Goal: Information Seeking & Learning: Learn about a topic

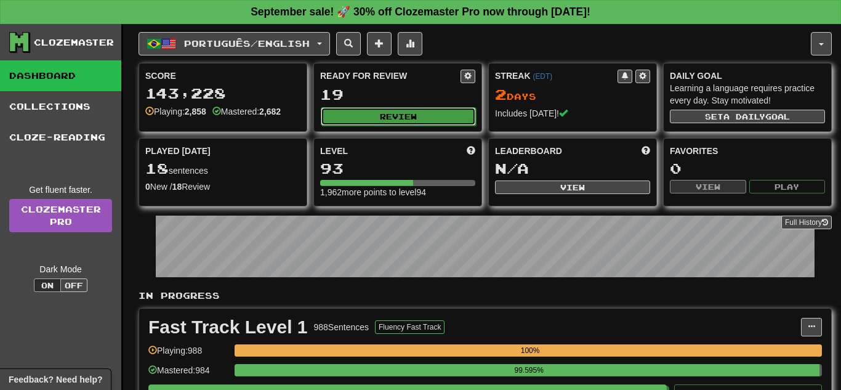
click at [445, 111] on button "Review" at bounding box center [398, 116] width 155 height 18
select select "**"
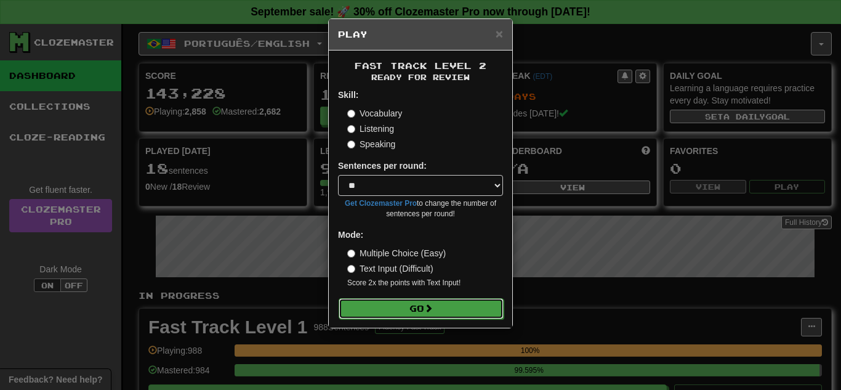
click at [432, 298] on button "Go" at bounding box center [421, 308] width 165 height 21
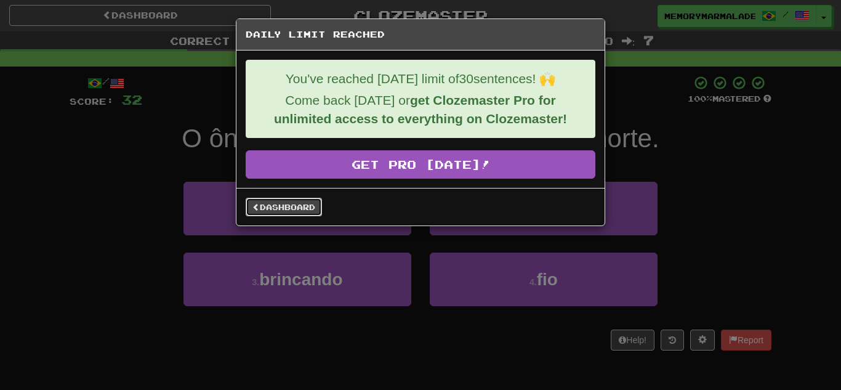
click at [280, 198] on link "Dashboard" at bounding box center [284, 207] width 76 height 18
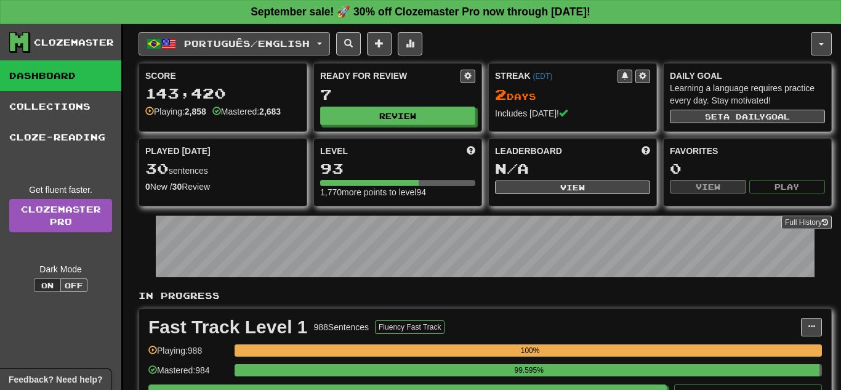
click at [329, 49] on button "Português / English" at bounding box center [235, 43] width 192 height 23
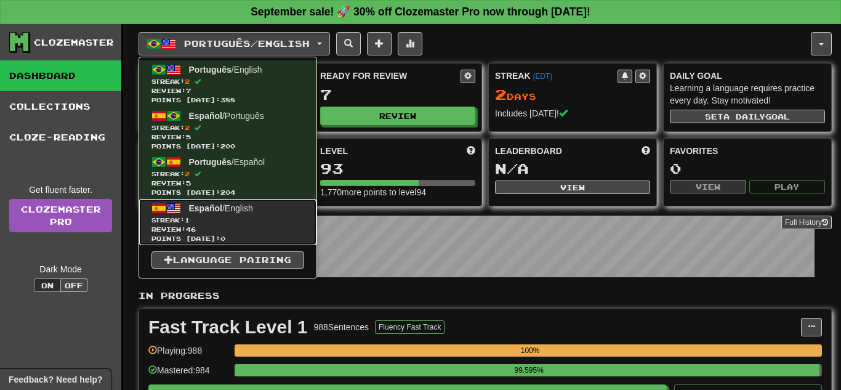
click at [259, 214] on link "Español / English Streak: 1 Review: 46 Points today: 0" at bounding box center [227, 222] width 177 height 46
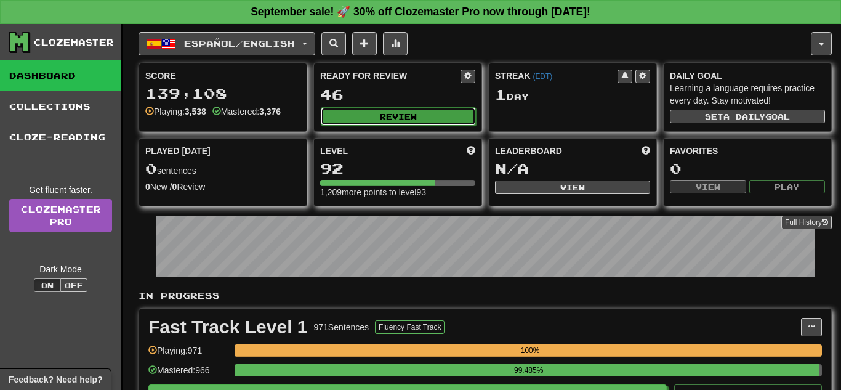
click at [356, 112] on button "Review" at bounding box center [398, 116] width 155 height 18
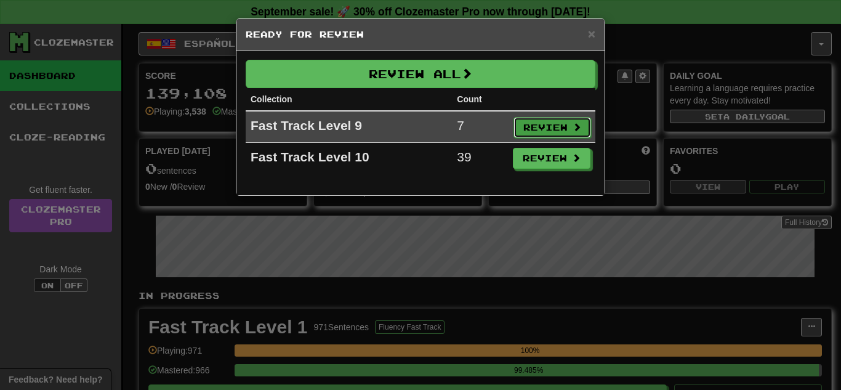
click at [539, 130] on button "Review" at bounding box center [553, 127] width 78 height 21
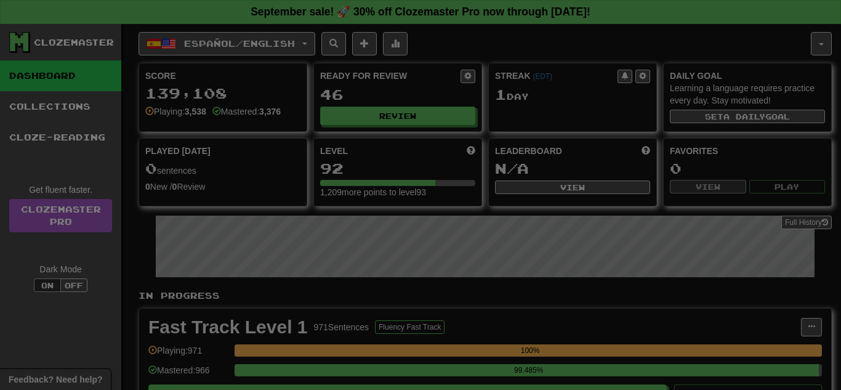
select select "**"
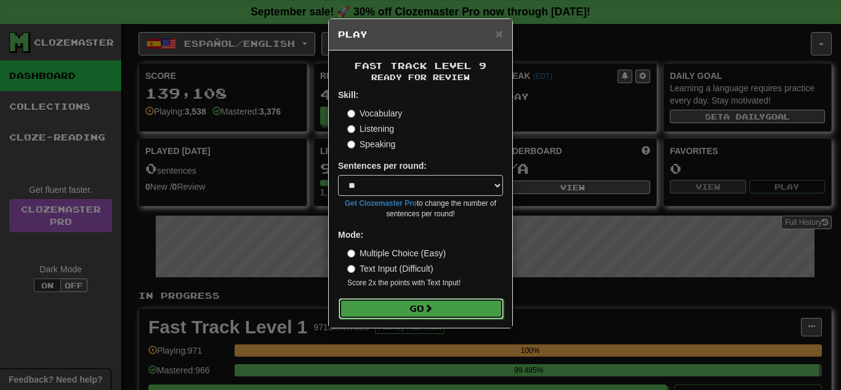
click at [389, 304] on button "Go" at bounding box center [421, 308] width 165 height 21
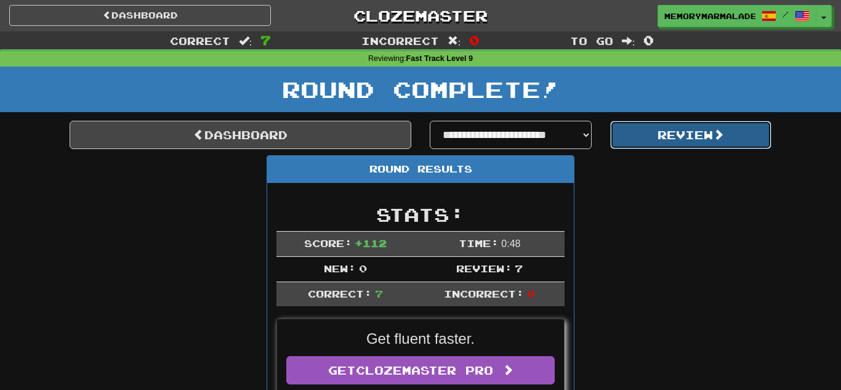
click at [641, 139] on button "Review" at bounding box center [691, 135] width 162 height 28
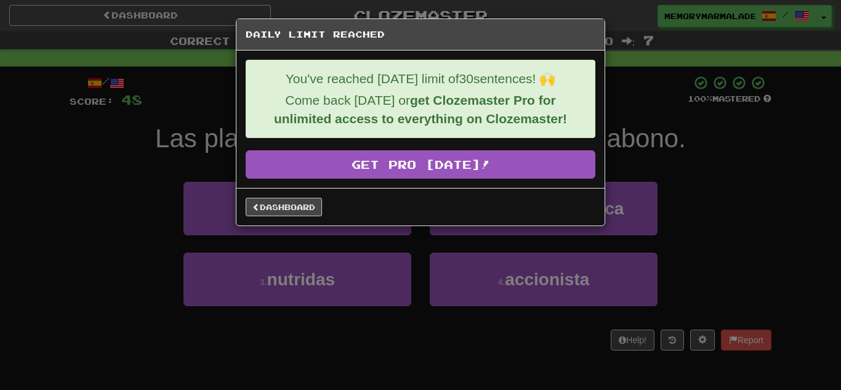
click at [275, 221] on div "Dashboard" at bounding box center [421, 207] width 368 height 38
click at [267, 204] on link "Dashboard" at bounding box center [284, 207] width 76 height 18
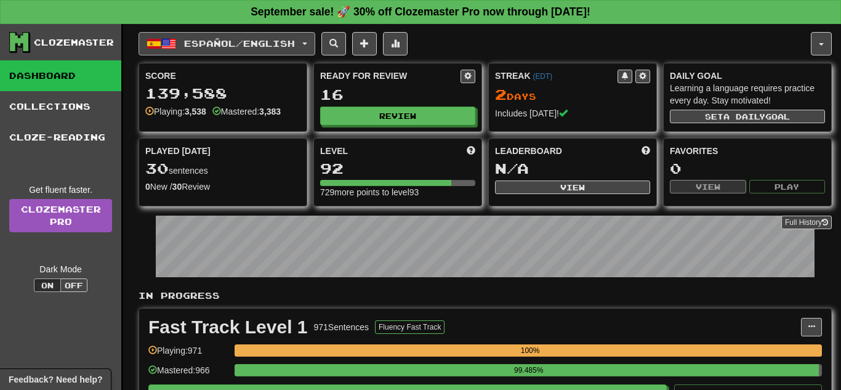
click at [313, 38] on button "Español / English" at bounding box center [227, 43] width 177 height 23
